Goal: Task Accomplishment & Management: Use online tool/utility

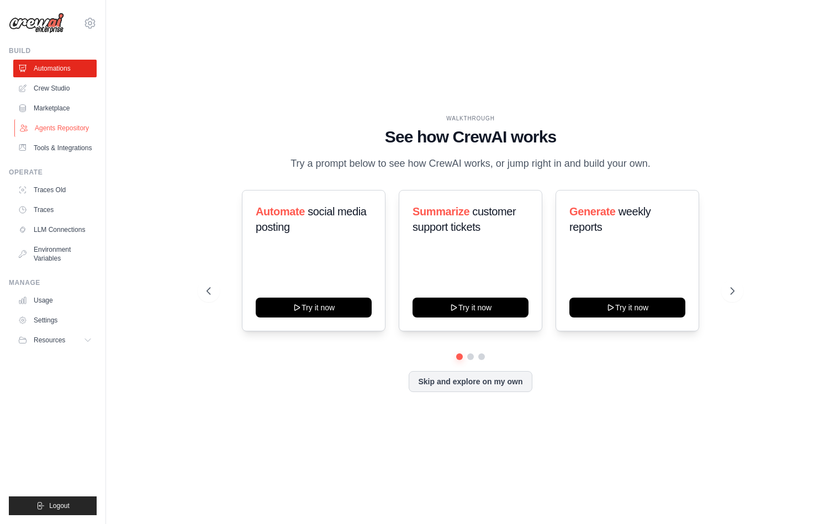
click at [66, 132] on link "Agents Repository" at bounding box center [55, 128] width 83 height 18
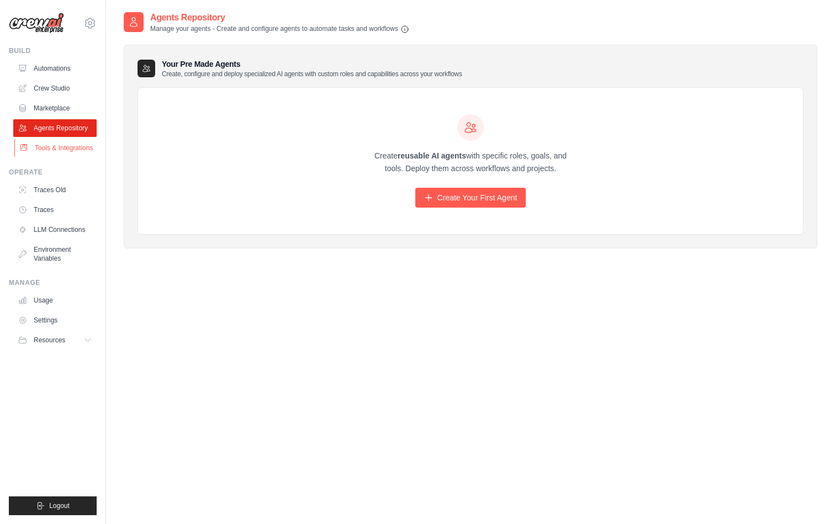
click at [58, 149] on link "Tools & Integrations" at bounding box center [55, 148] width 83 height 18
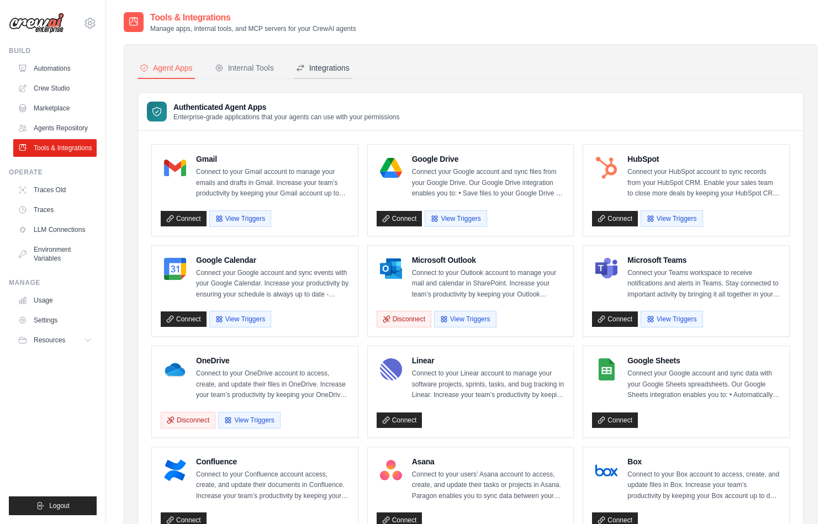
click at [330, 72] on div "Integrations" at bounding box center [323, 67] width 54 height 11
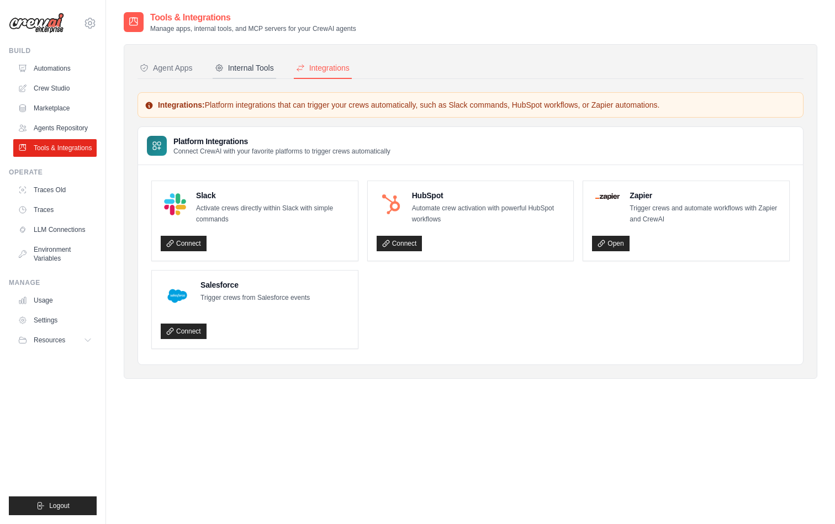
click at [242, 70] on div "Internal Tools" at bounding box center [244, 67] width 59 height 11
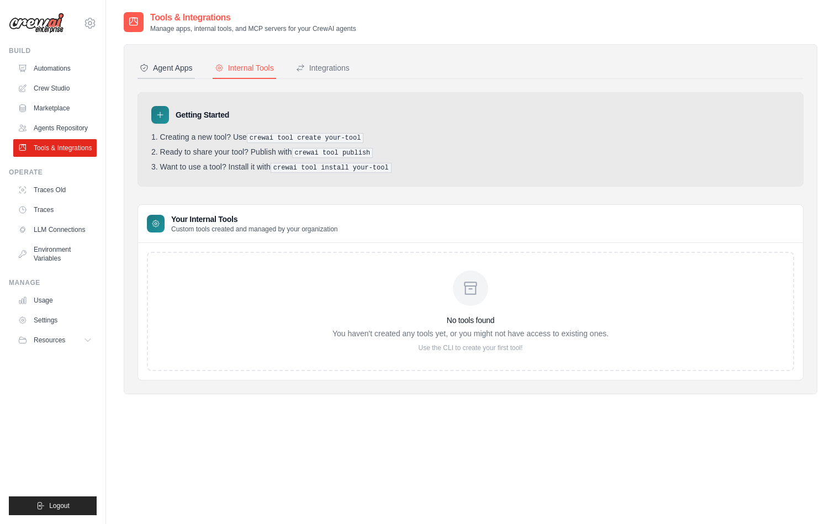
click at [166, 76] on button "Agent Apps" at bounding box center [166, 68] width 57 height 21
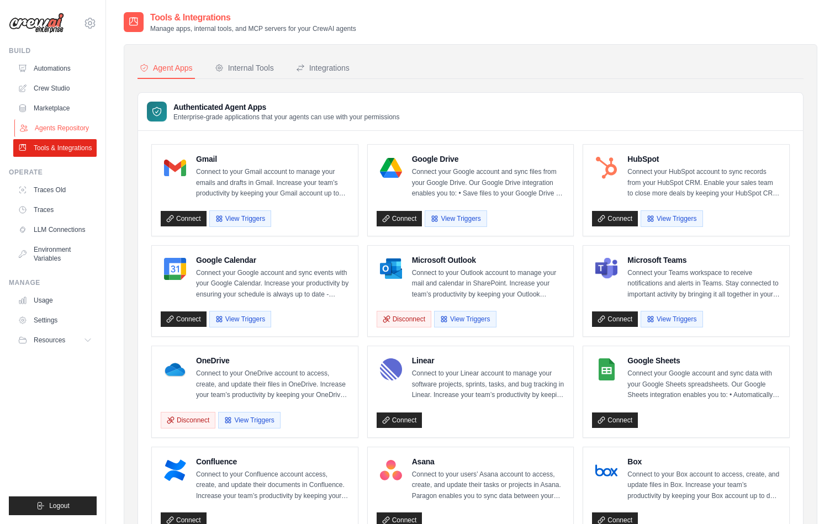
click at [88, 136] on link "Agents Repository" at bounding box center [55, 128] width 83 height 18
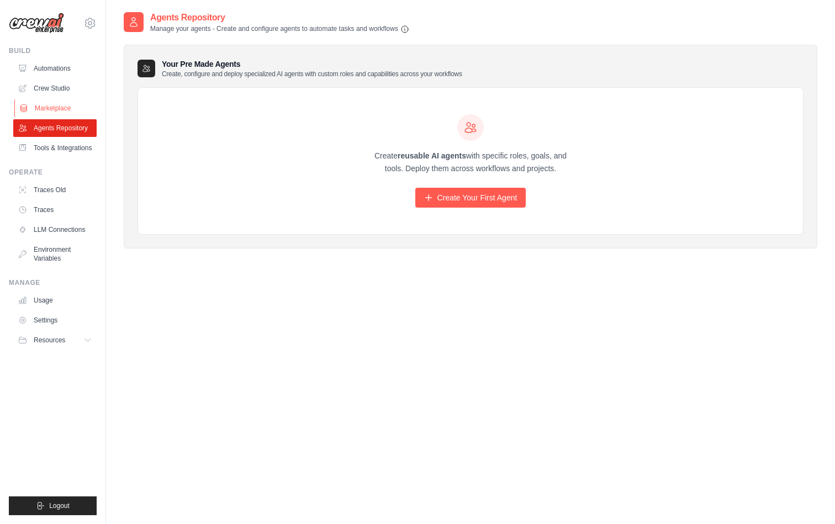
click at [67, 101] on link "Marketplace" at bounding box center [55, 108] width 83 height 18
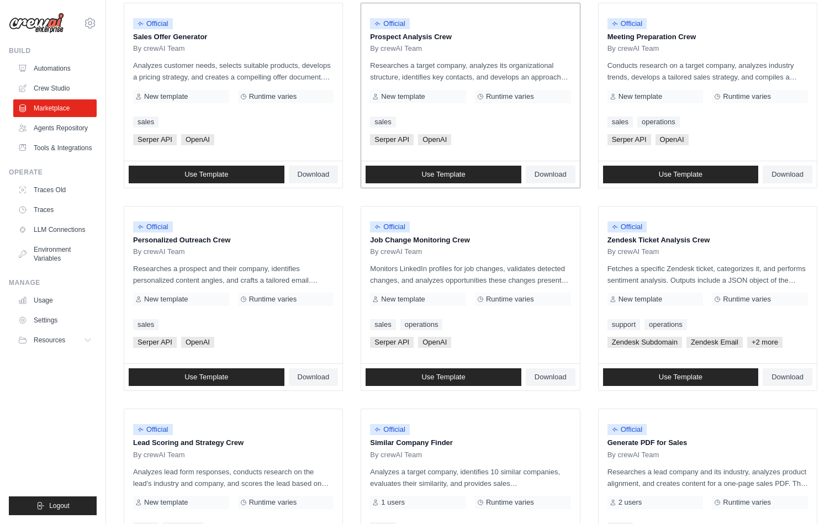
scroll to position [499, 0]
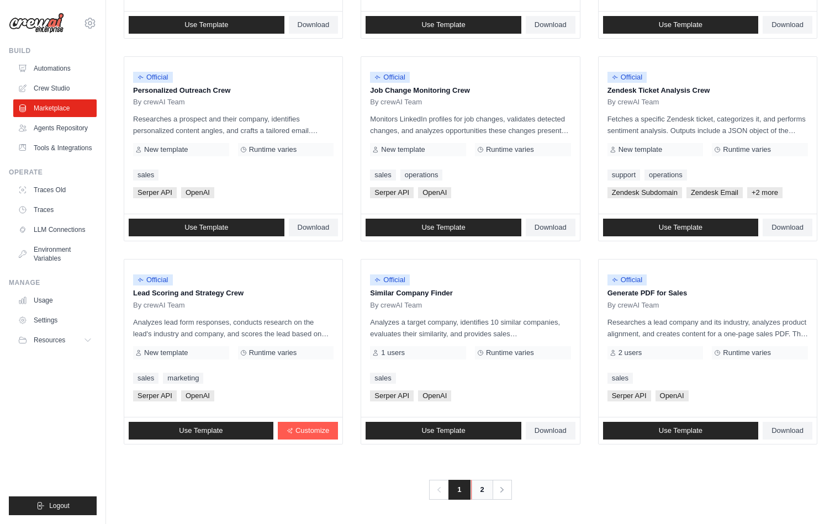
click at [483, 484] on link "2" at bounding box center [482, 490] width 22 height 20
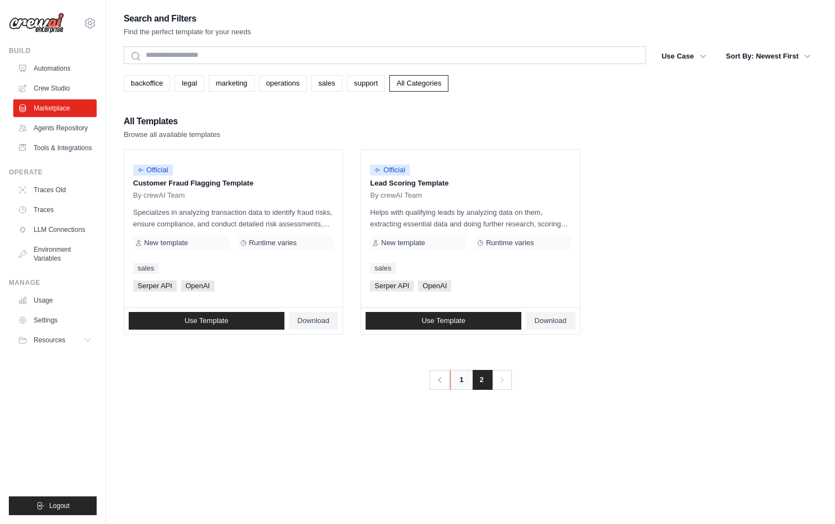
click at [463, 387] on link "1" at bounding box center [461, 380] width 22 height 20
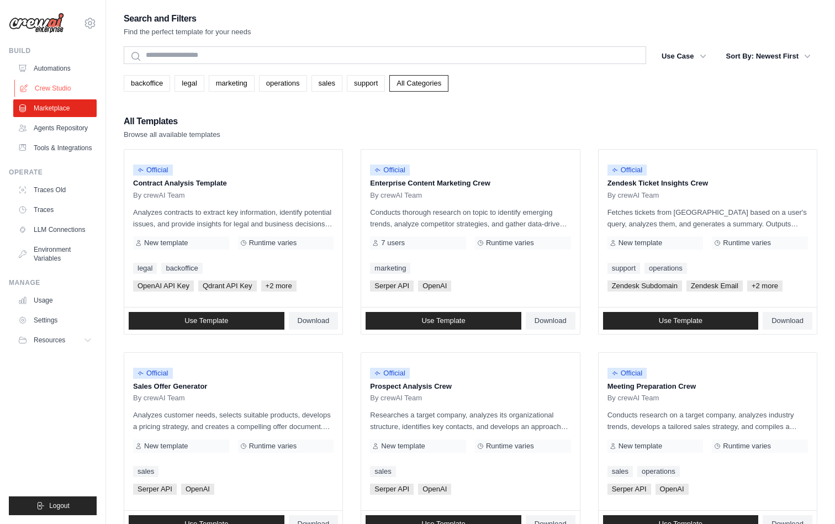
click at [71, 91] on link "Crew Studio" at bounding box center [55, 89] width 83 height 18
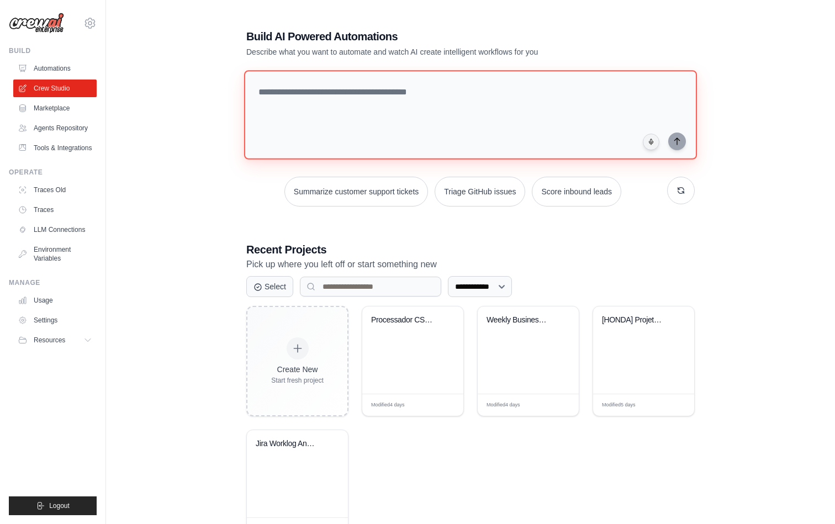
click at [516, 77] on textarea at bounding box center [470, 114] width 453 height 89
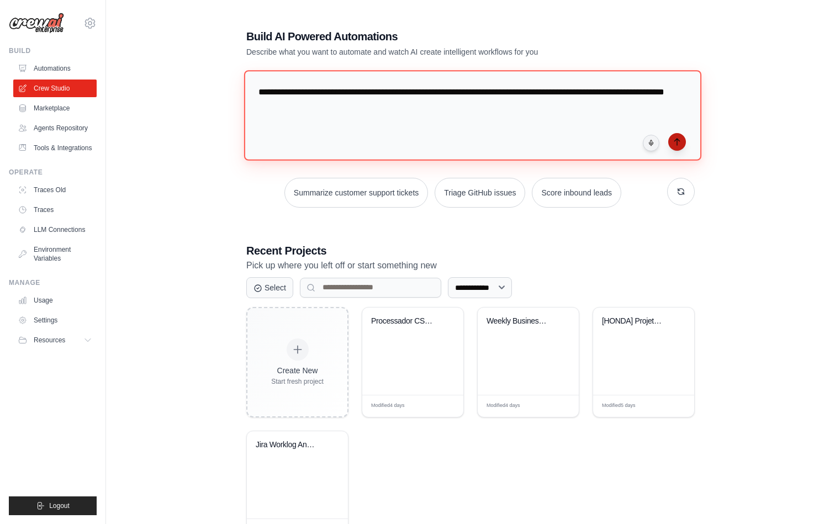
type textarea "**********"
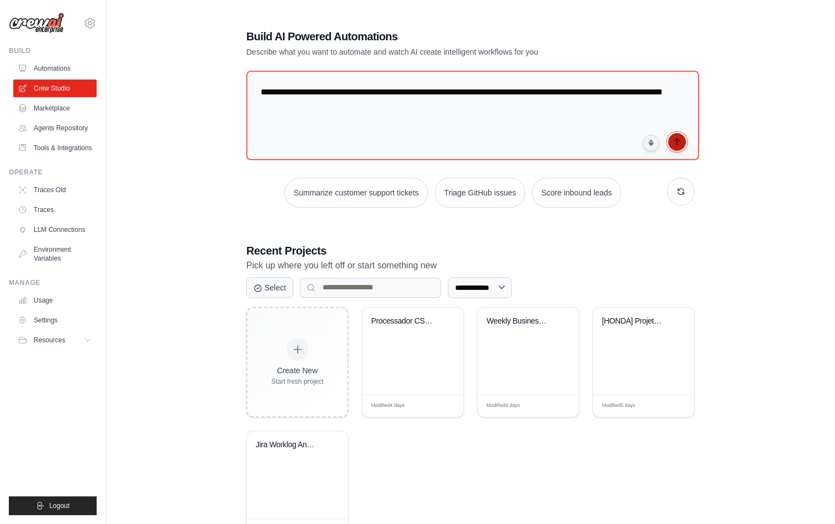
click at [679, 138] on icon "submit" at bounding box center [677, 142] width 9 height 9
click at [55, 67] on link "Automations" at bounding box center [55, 69] width 83 height 18
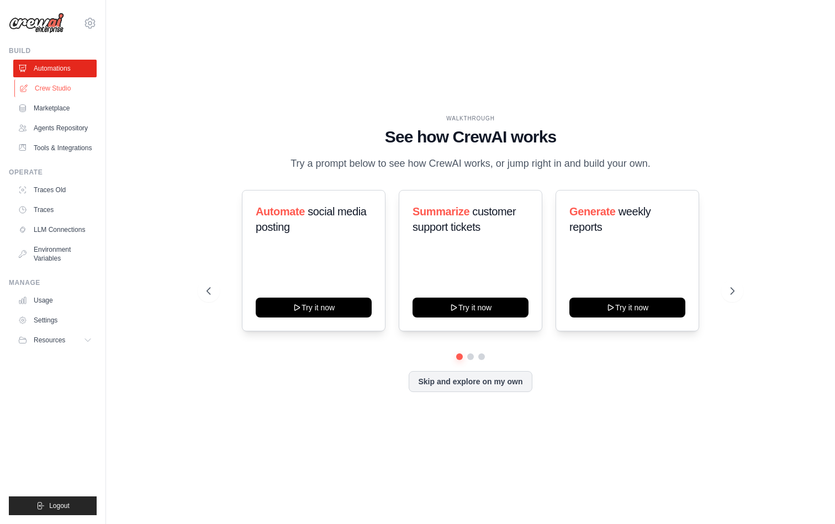
click at [64, 89] on link "Crew Studio" at bounding box center [55, 89] width 83 height 18
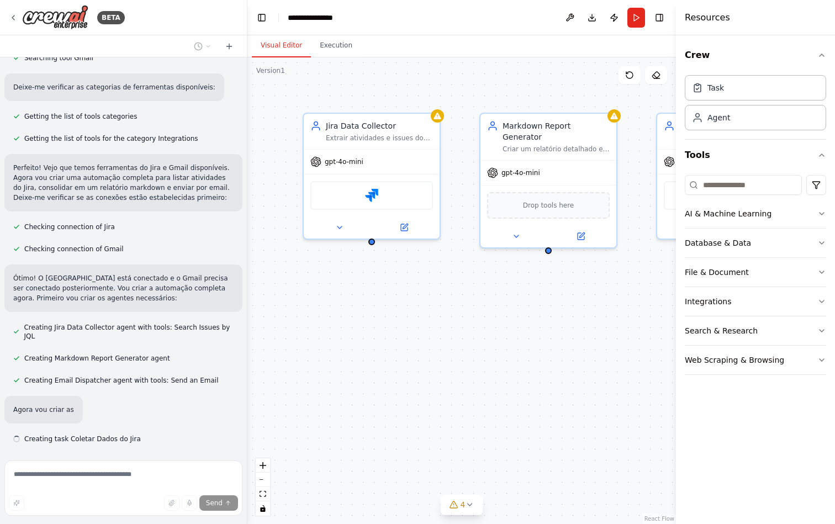
scroll to position [290, 0]
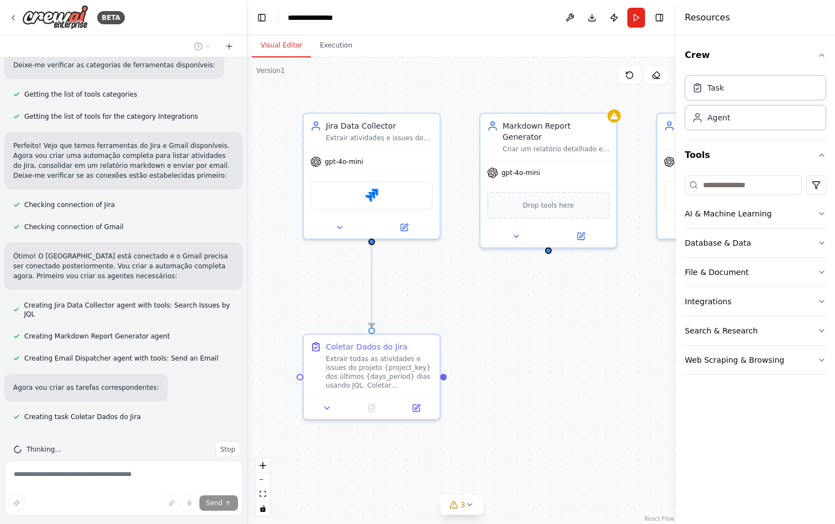
click at [542, 292] on div ".deletable-edge-delete-btn { width: 20px; height: 20px; border: 0px solid #ffff…" at bounding box center [461, 290] width 429 height 467
click at [420, 411] on button at bounding box center [416, 405] width 38 height 13
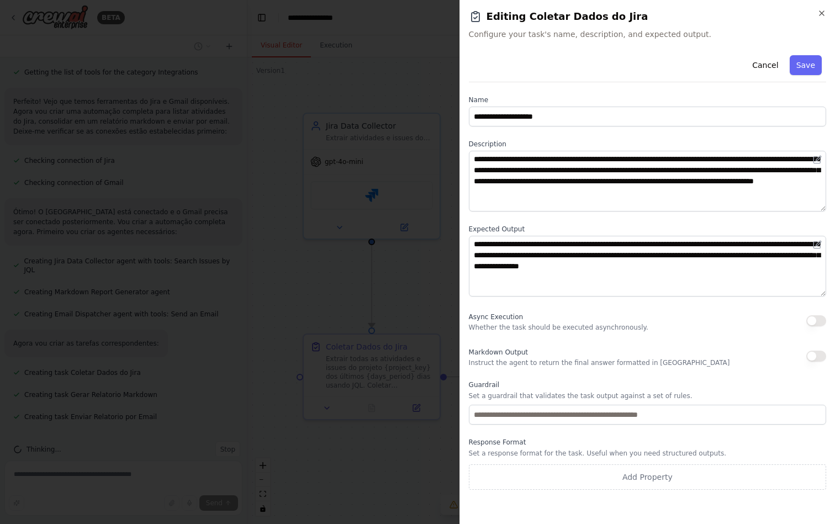
scroll to position [393, 0]
click at [821, 13] on icon "button" at bounding box center [821, 13] width 4 height 4
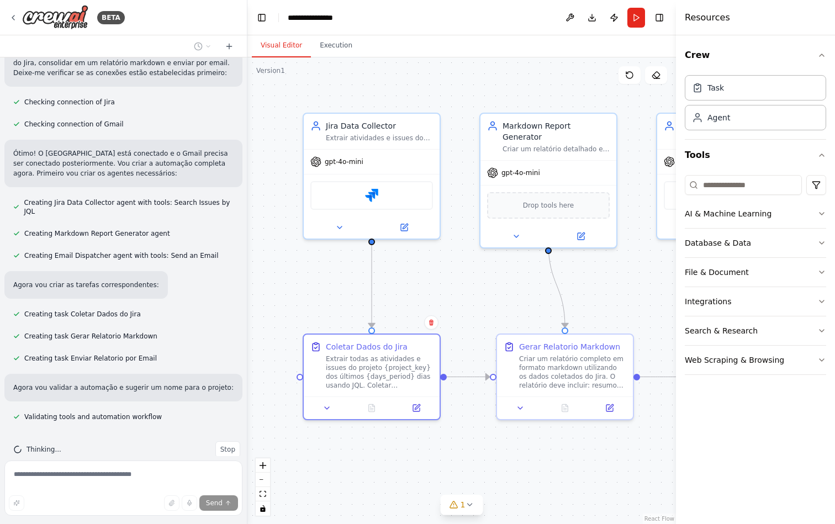
scroll to position [415, 0]
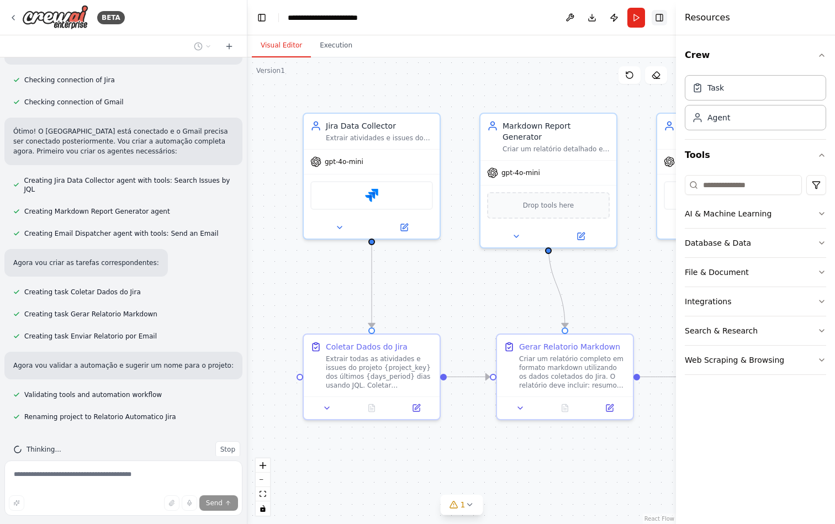
click at [666, 24] on button "Toggle Right Sidebar" at bounding box center [659, 17] width 15 height 15
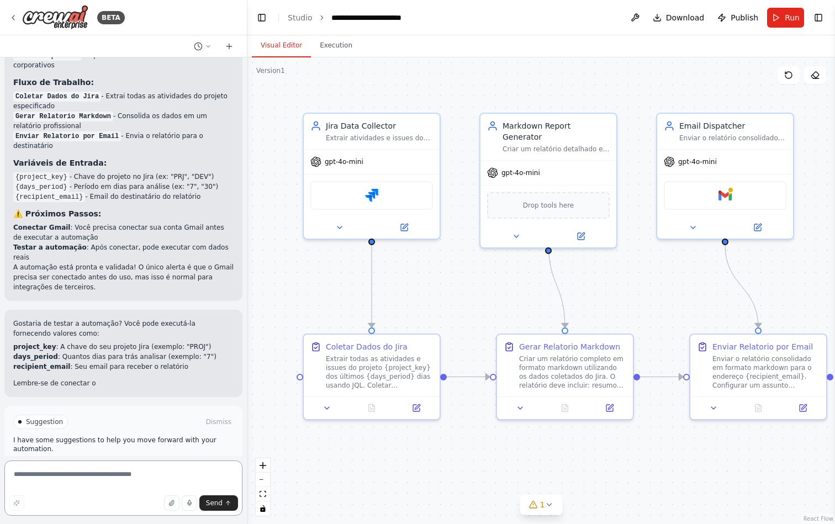
scroll to position [909, 0]
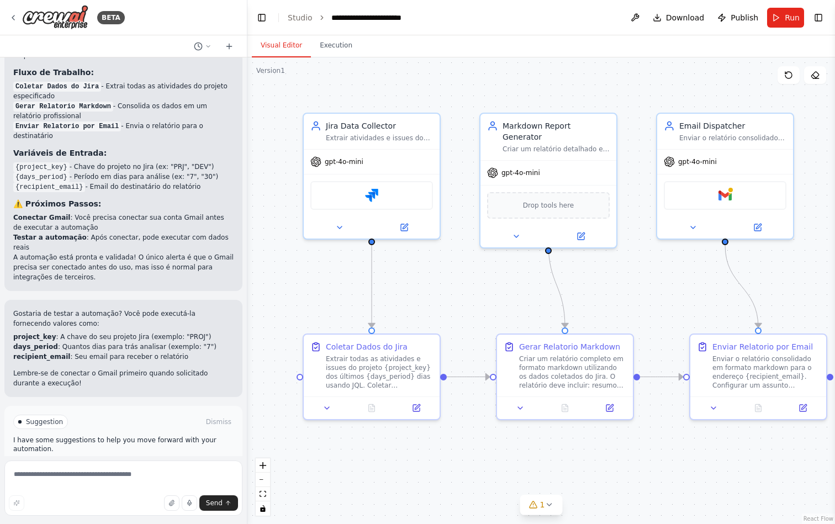
click at [171, 460] on button "Run Automation" at bounding box center [123, 469] width 220 height 18
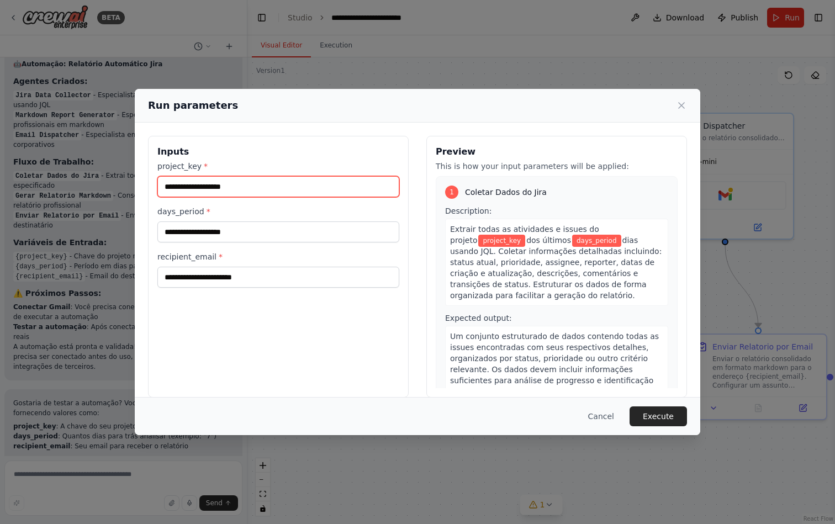
click at [211, 187] on input "project_key *" at bounding box center [278, 186] width 242 height 21
type input "*****"
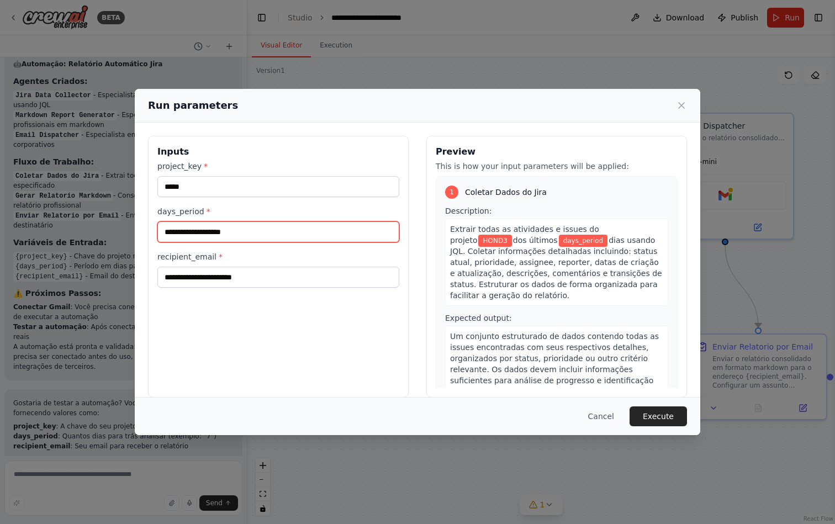
click at [282, 225] on input "days_period *" at bounding box center [278, 231] width 242 height 21
type input "**********"
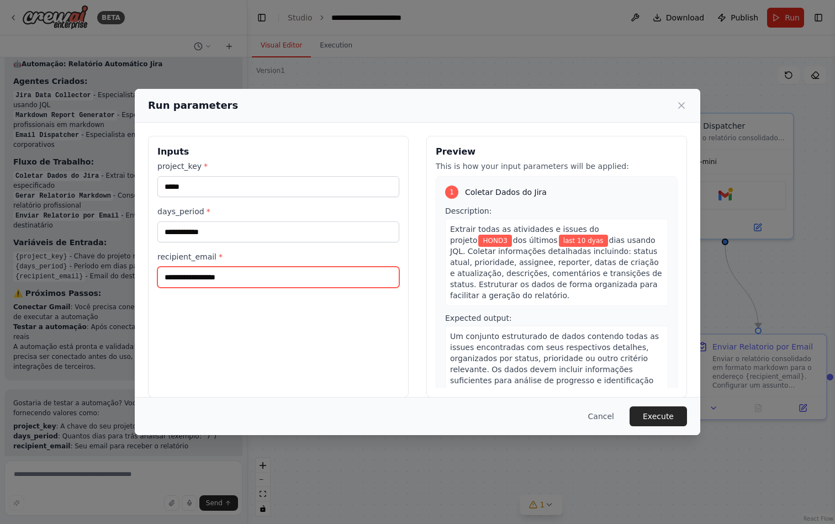
type input "**********"
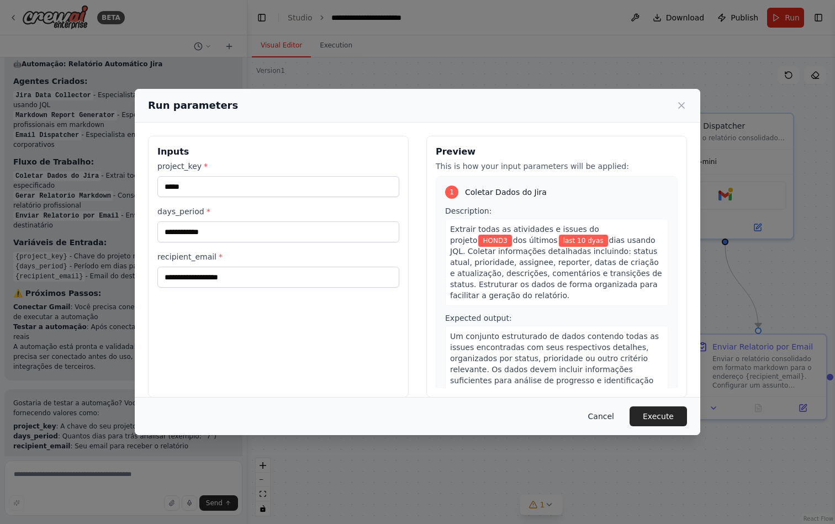
click at [598, 420] on button "Cancel" at bounding box center [601, 416] width 44 height 20
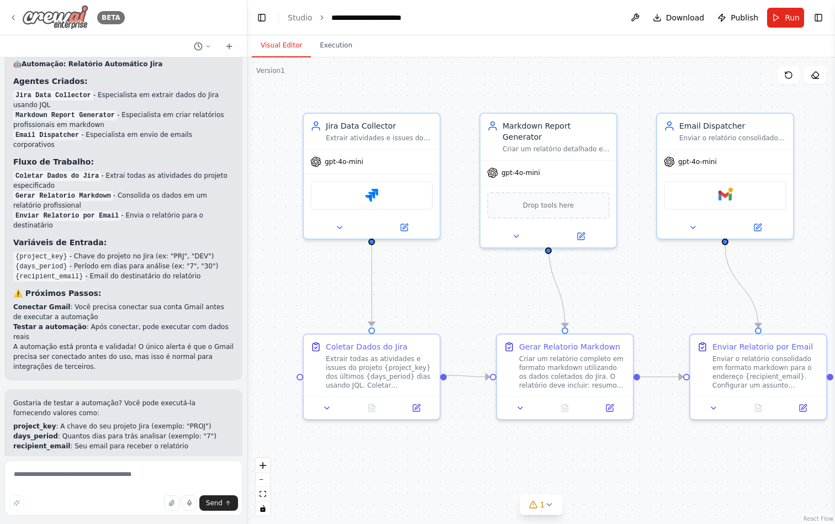
click at [11, 14] on icon at bounding box center [13, 17] width 9 height 9
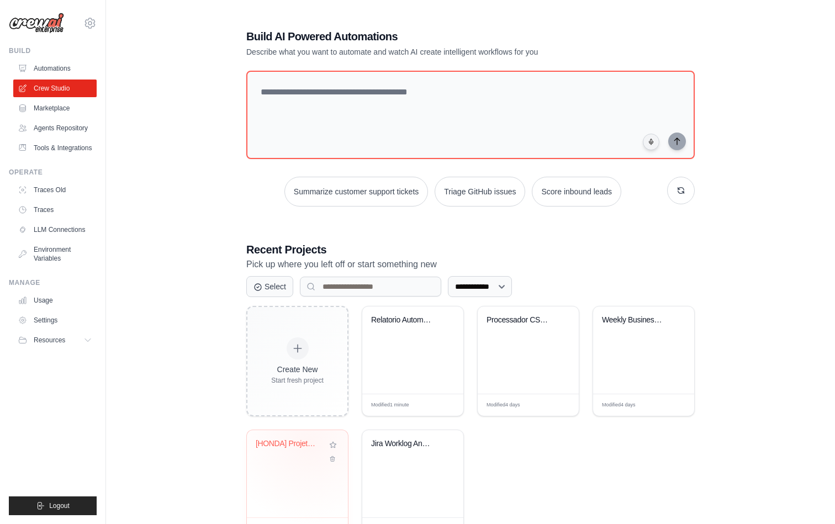
click at [309, 442] on div "[HONDA] Projeto HCM" at bounding box center [289, 444] width 67 height 10
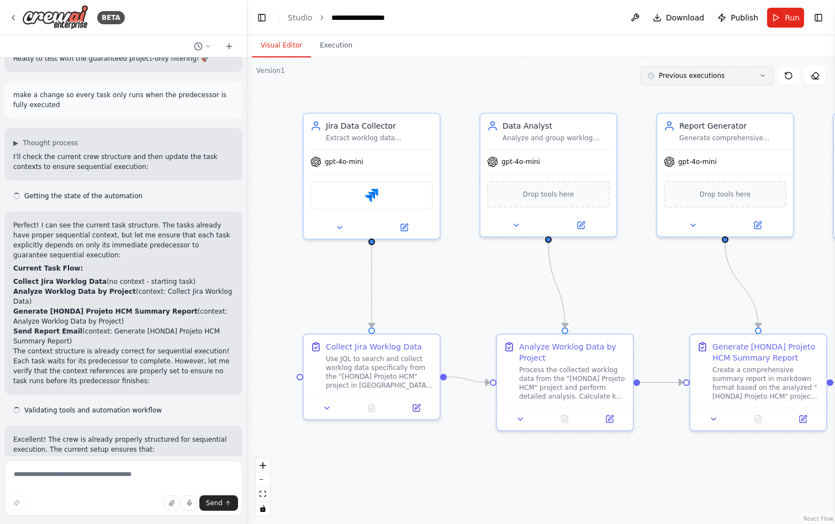
click at [696, 81] on button "Previous executions" at bounding box center [707, 75] width 133 height 19
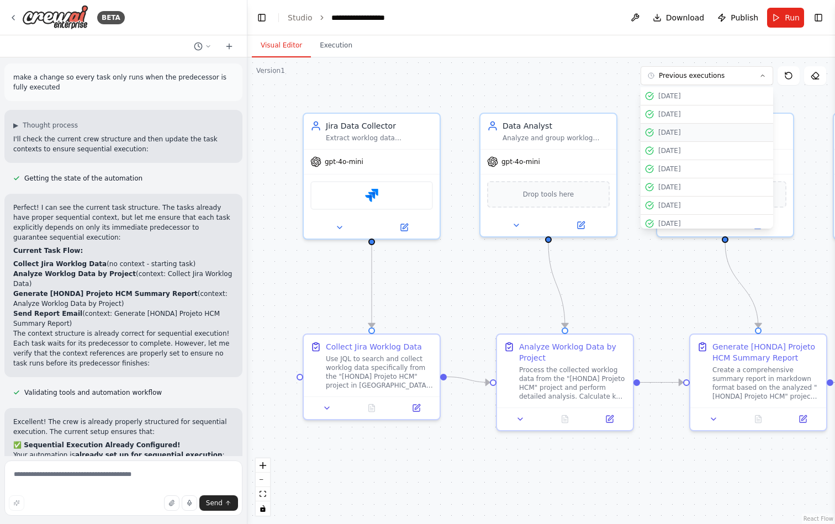
click at [686, 133] on div "9/25/2025" at bounding box center [713, 132] width 110 height 9
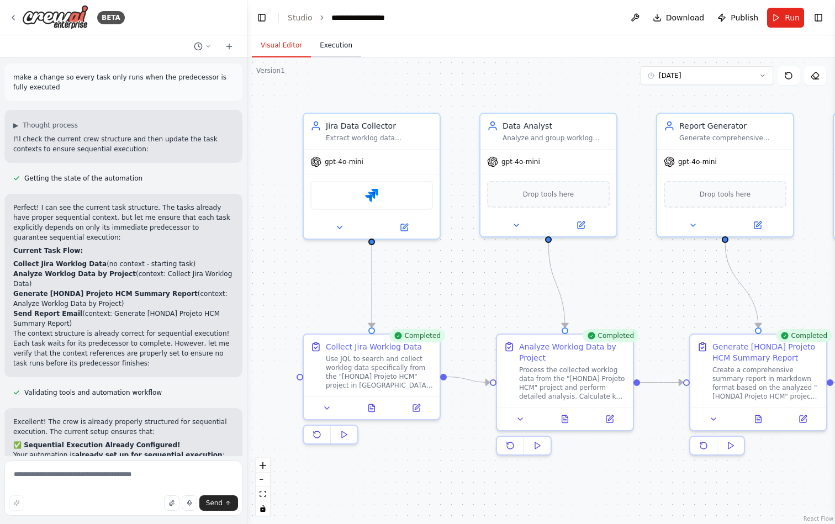
click at [334, 51] on button "Execution" at bounding box center [336, 45] width 50 height 23
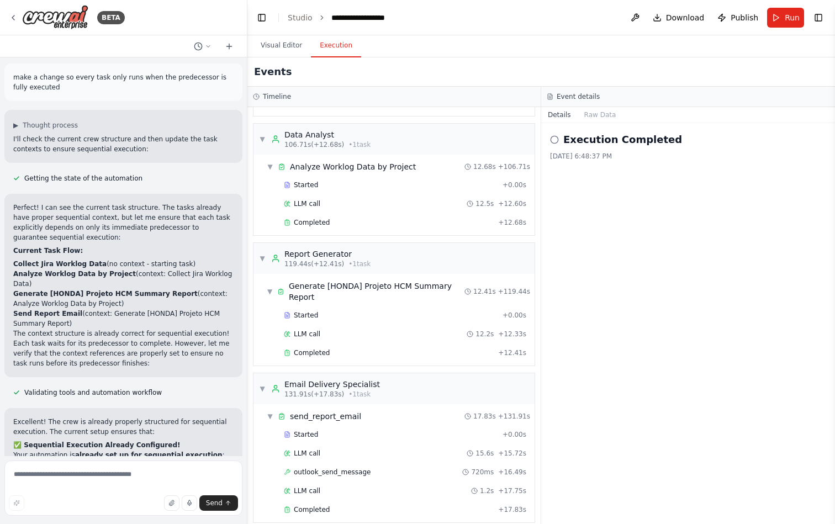
scroll to position [0, 0]
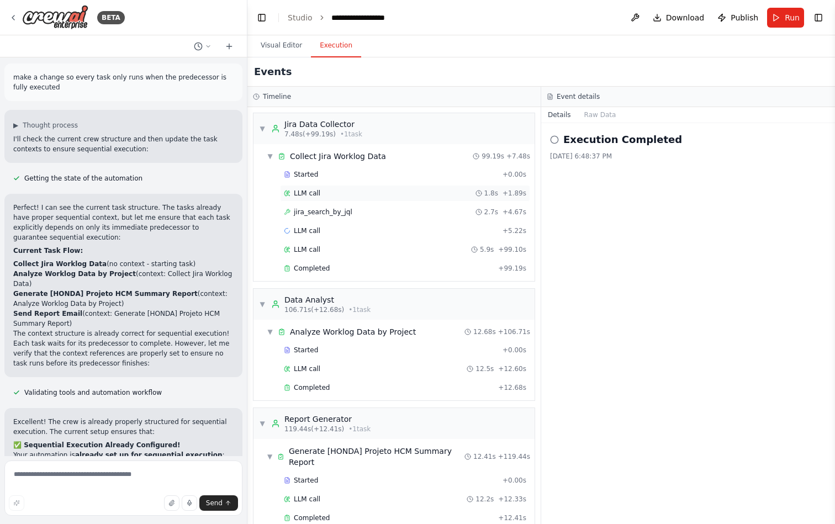
click at [324, 195] on div "LLM call 1.8s + 1.89s" at bounding box center [405, 193] width 242 height 9
click at [339, 208] on span "jira_search_by_jql" at bounding box center [323, 212] width 59 height 9
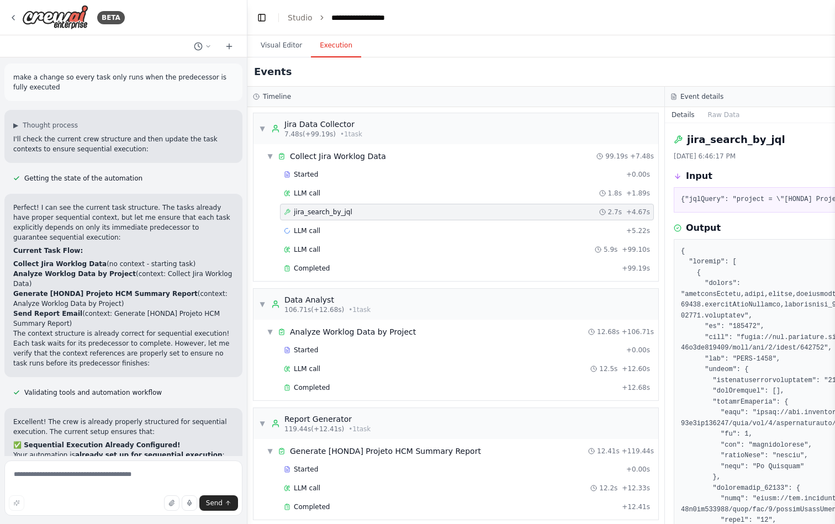
click at [609, 331] on span "12.68s" at bounding box center [608, 331] width 23 height 9
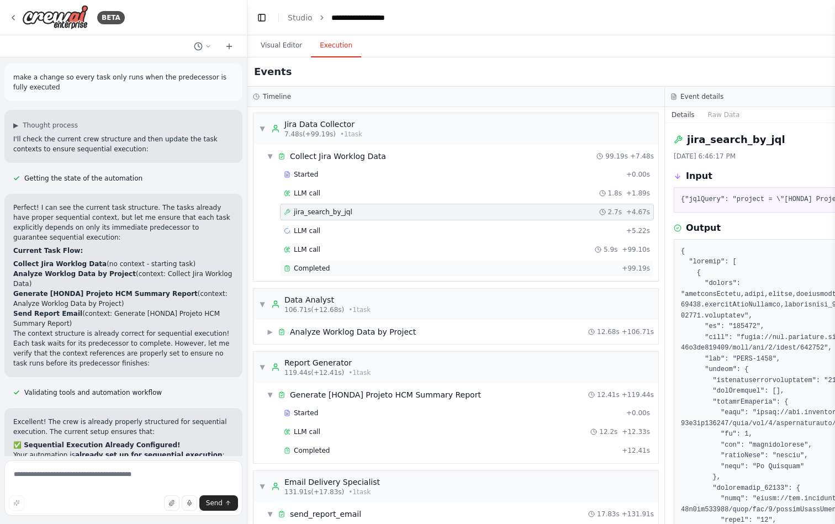
click at [308, 262] on div "Completed + 99.19s" at bounding box center [467, 268] width 374 height 17
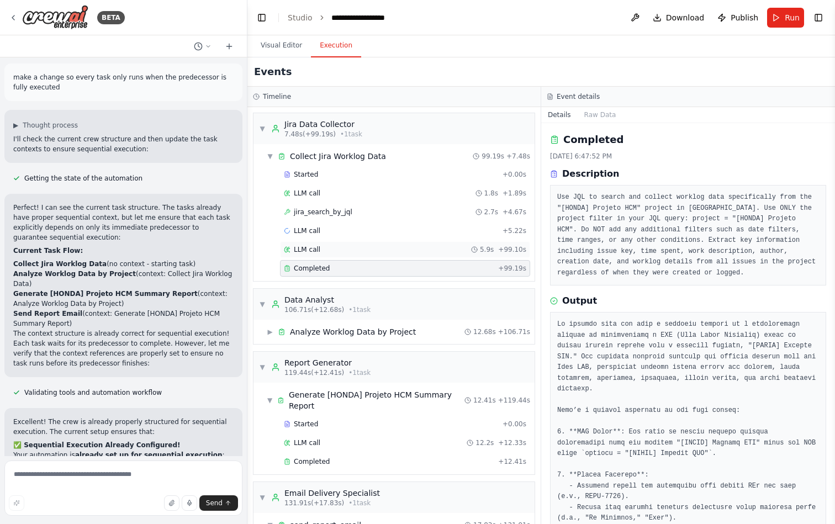
click at [326, 253] on div "LLM call 5.9s + 99.10s" at bounding box center [405, 249] width 242 height 9
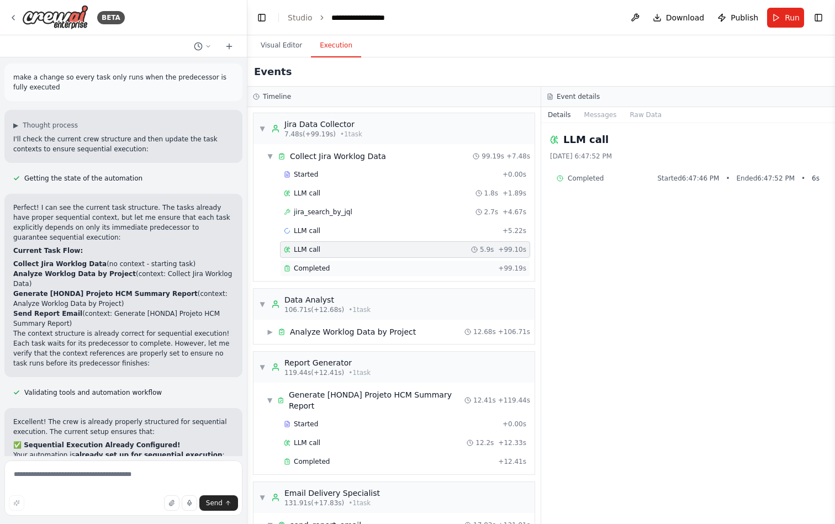
click at [329, 262] on div "Completed + 99.19s" at bounding box center [405, 268] width 250 height 17
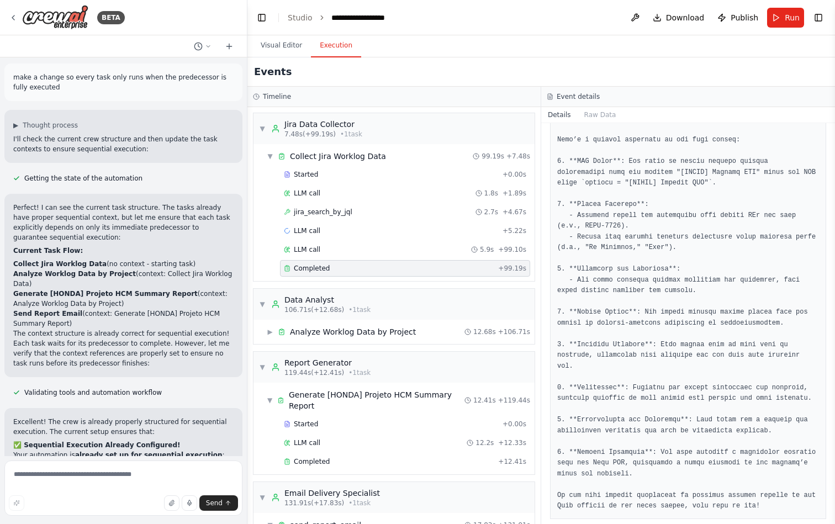
scroll to position [283, 0]
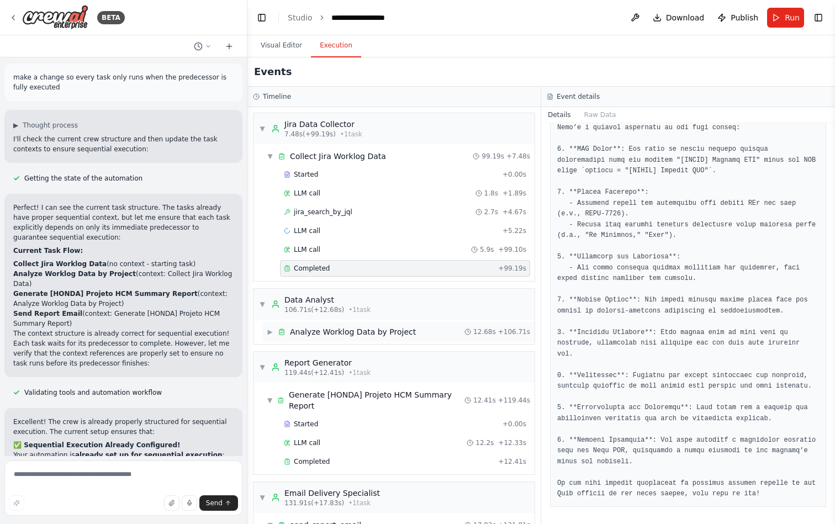
click at [379, 335] on span "Analyze Worklog Data by Project" at bounding box center [353, 331] width 126 height 11
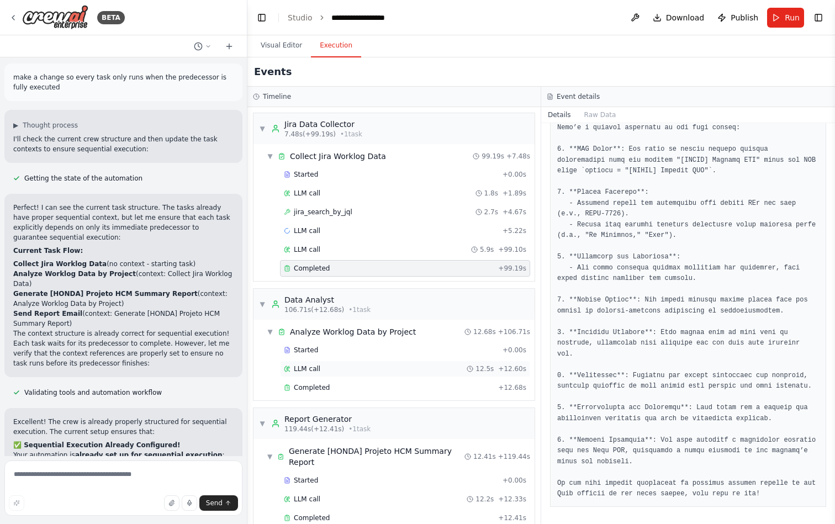
click at [330, 373] on div "LLM call 12.5s + 12.60s" at bounding box center [405, 369] width 250 height 17
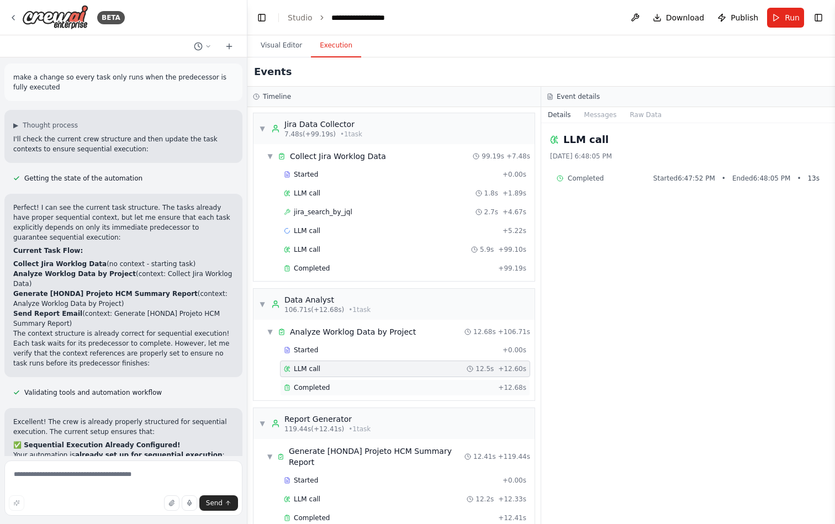
click at [350, 383] on div "Completed" at bounding box center [389, 387] width 210 height 9
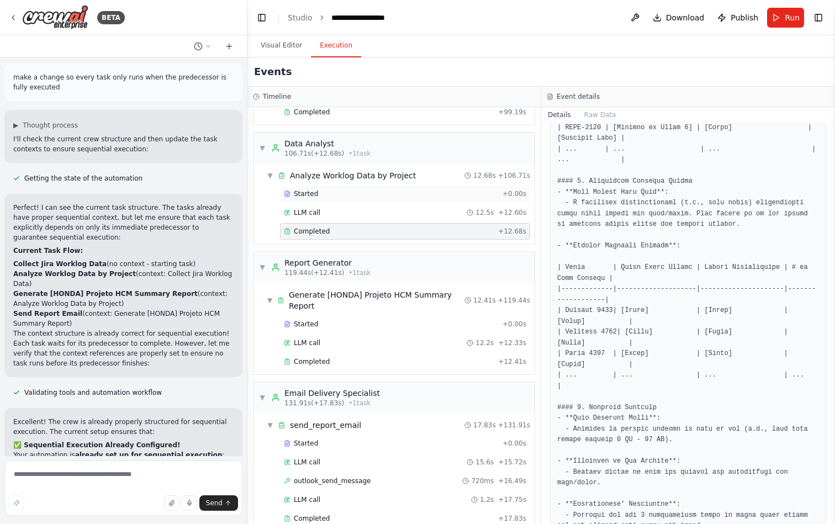
scroll to position [165, 0]
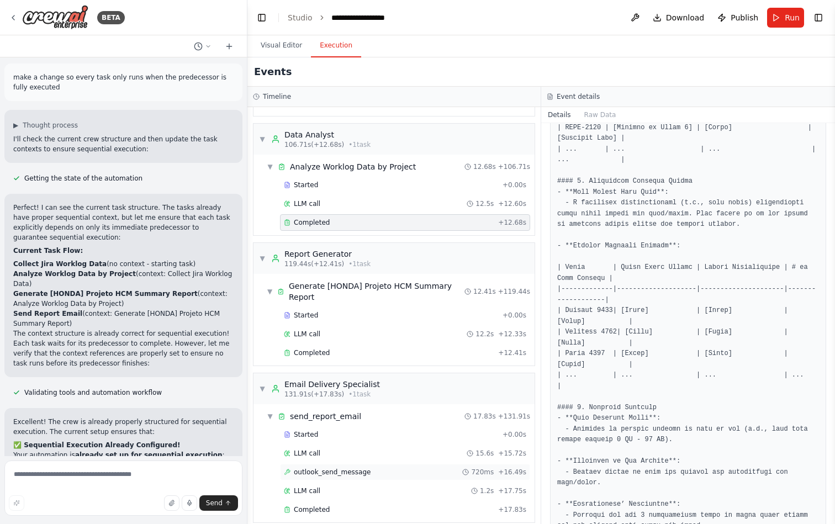
click at [331, 468] on span "outlook_send_message" at bounding box center [332, 472] width 77 height 9
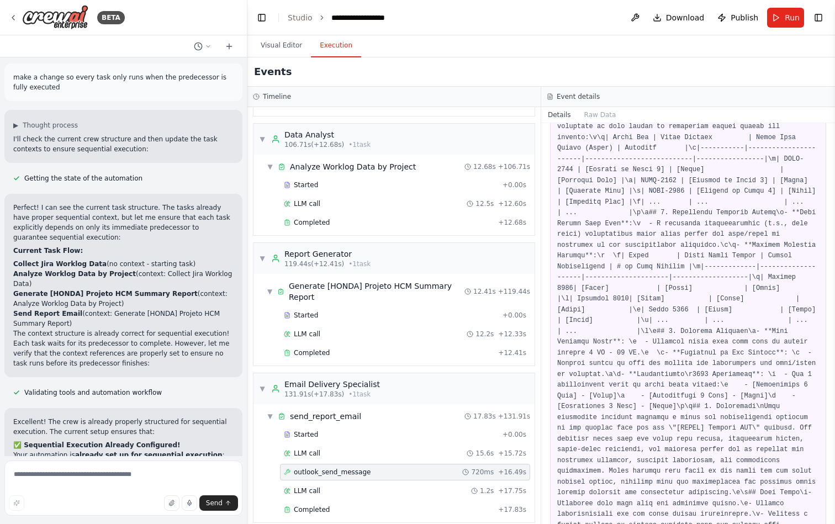
scroll to position [482, 0]
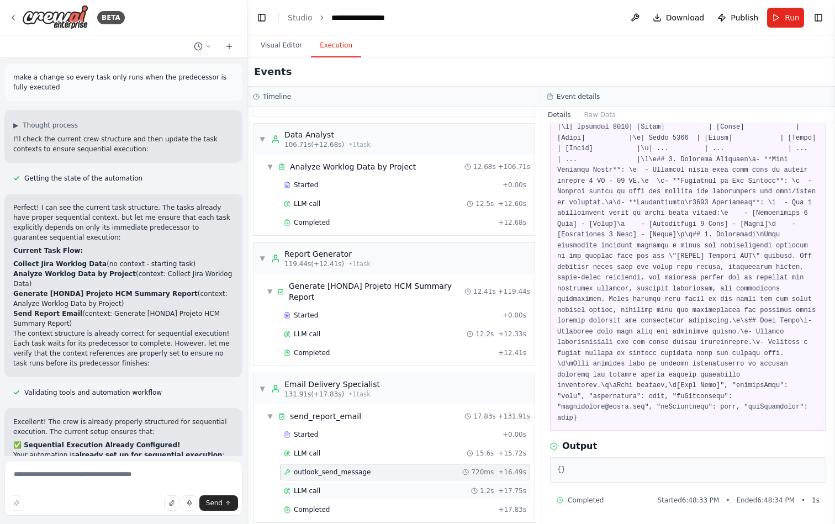
click at [303, 486] on span "LLM call" at bounding box center [307, 490] width 27 height 9
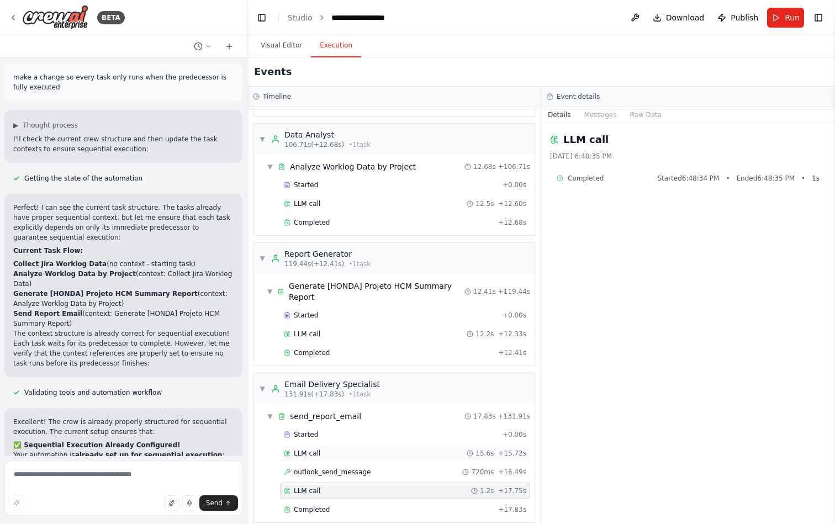
click at [326, 449] on div "LLM call 15.6s + 15.72s" at bounding box center [405, 453] width 242 height 9
